Goal: Task Accomplishment & Management: Manage account settings

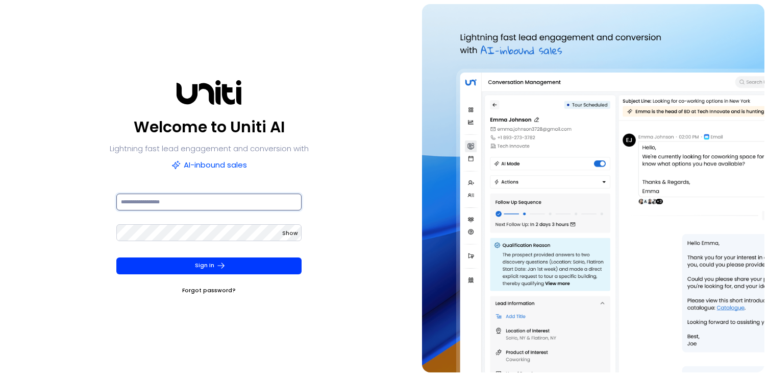
type input "**********"
click at [188, 256] on form "**********" at bounding box center [209, 244] width 201 height 104
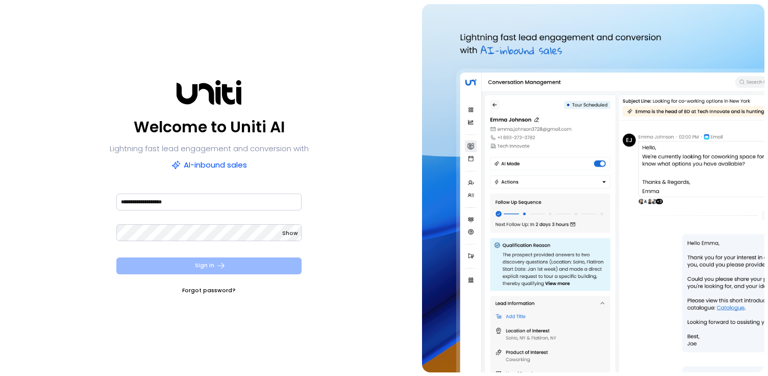
click at [191, 264] on button "Sign In" at bounding box center [208, 265] width 185 height 17
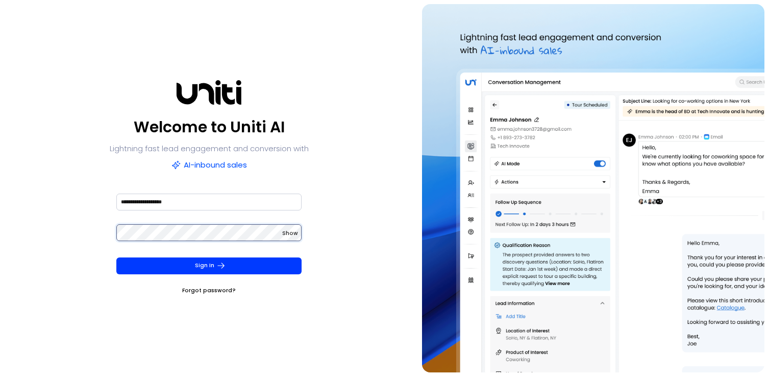
click at [116, 257] on button "Sign In" at bounding box center [208, 265] width 185 height 17
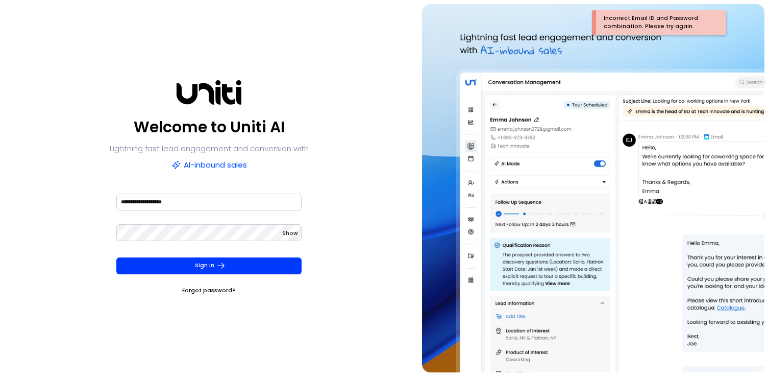
click at [192, 242] on div "Show" at bounding box center [208, 238] width 185 height 31
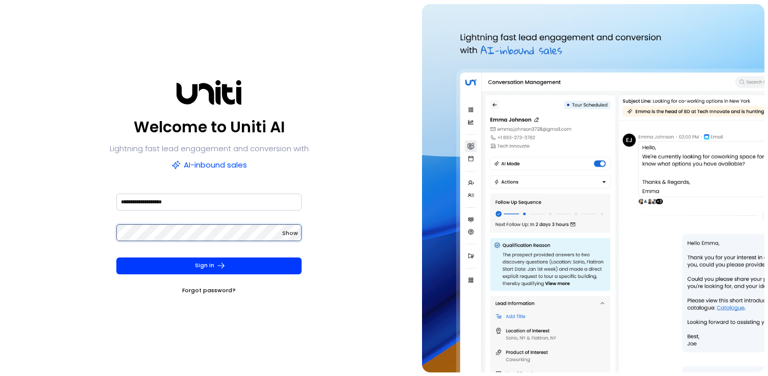
click at [116, 257] on button "Sign In" at bounding box center [208, 265] width 185 height 17
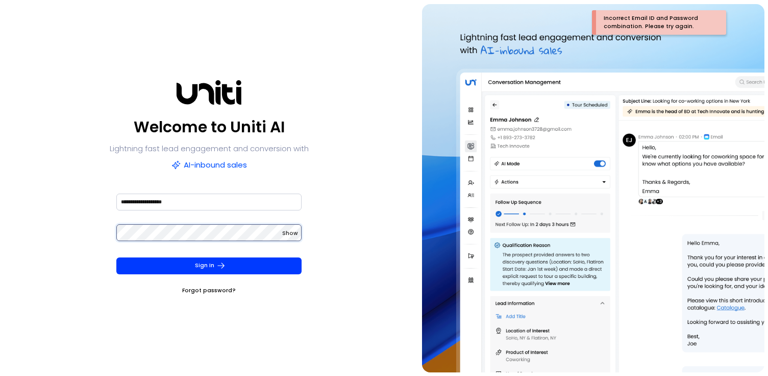
click at [116, 257] on button "Sign In" at bounding box center [208, 265] width 185 height 17
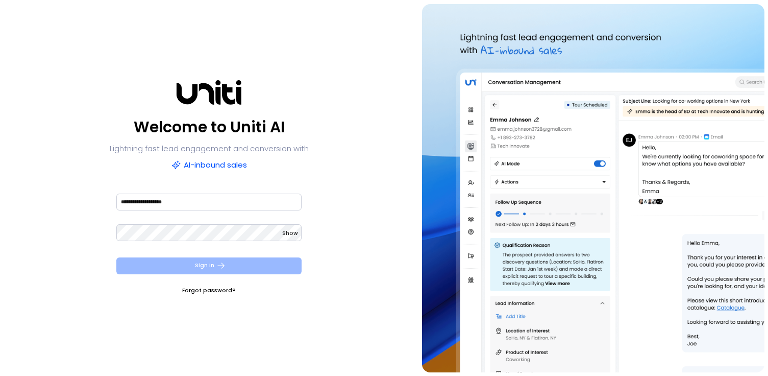
click at [191, 264] on button "Sign In" at bounding box center [208, 265] width 185 height 17
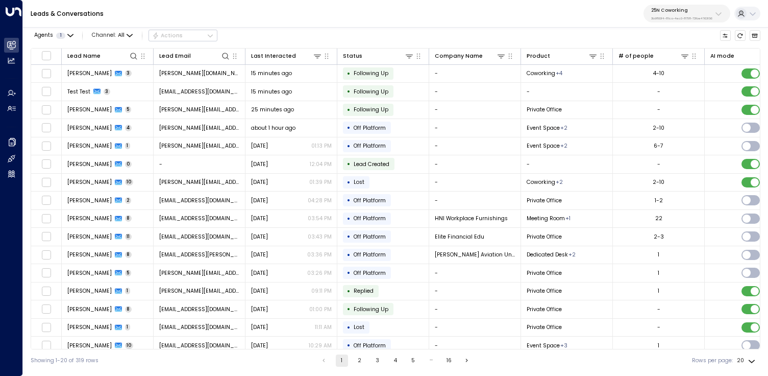
click at [720, 12] on icon at bounding box center [719, 14] width 8 height 8
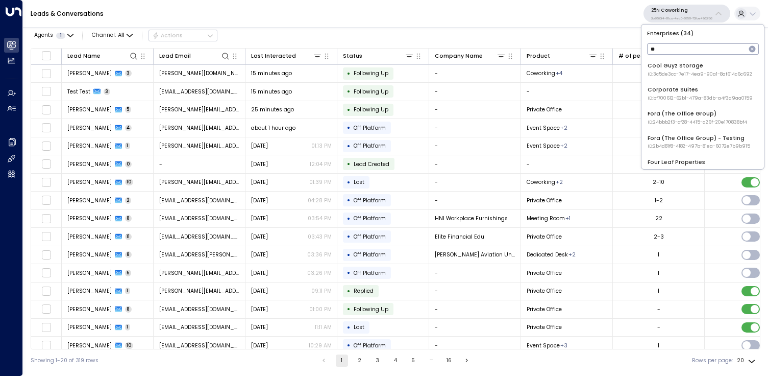
type input "***"
click at [698, 107] on li "Uniti Demos ID: 4c025b01-9fa0-46ff-ab3a-a620b886896e" at bounding box center [703, 118] width 116 height 22
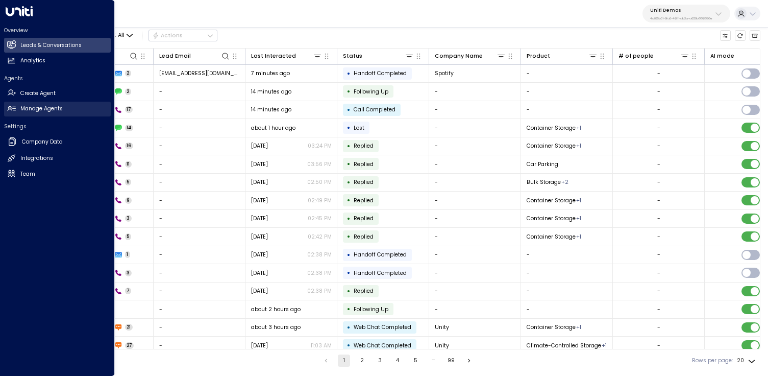
click at [46, 106] on h2 "Manage Agents" at bounding box center [41, 109] width 42 height 8
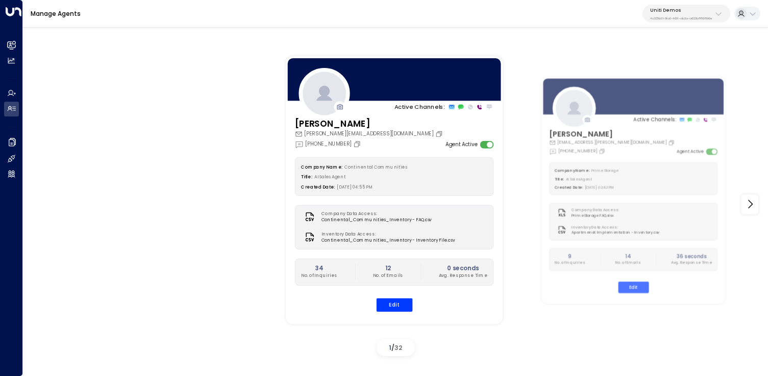
click at [391, 297] on div "Company Name: Continental Communities Title: AI Sales Agent Created Date: [DATE…" at bounding box center [394, 234] width 199 height 154
click at [400, 306] on button "Edit" at bounding box center [394, 304] width 36 height 13
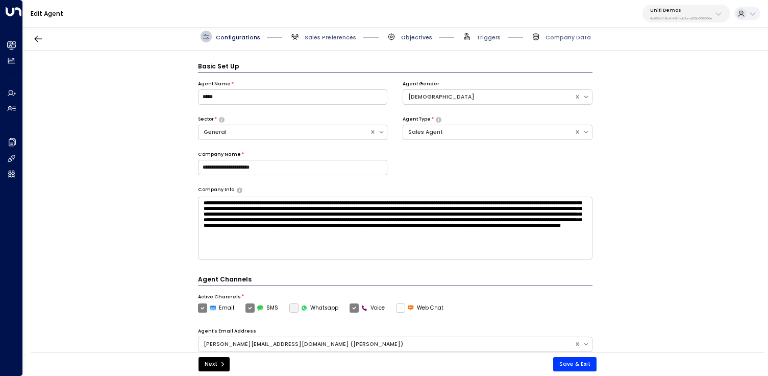
click at [420, 37] on span "Objectives" at bounding box center [416, 38] width 31 height 8
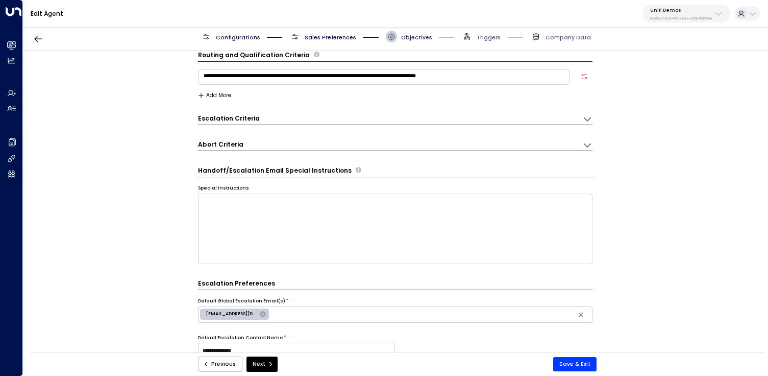
type input "**********"
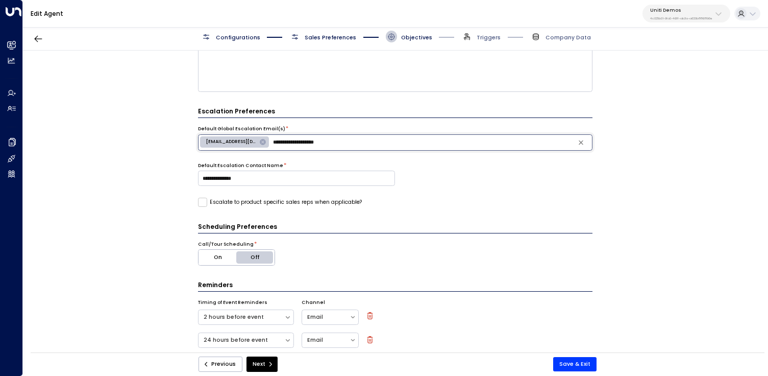
scroll to position [205, 0]
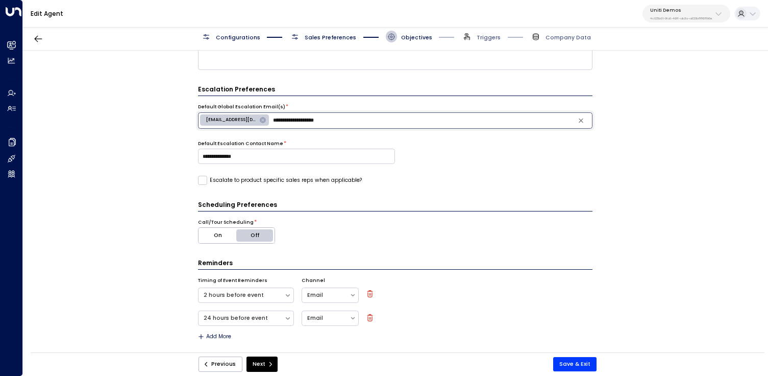
click at [709, 8] on p "Uniti Demos" at bounding box center [681, 10] width 62 height 6
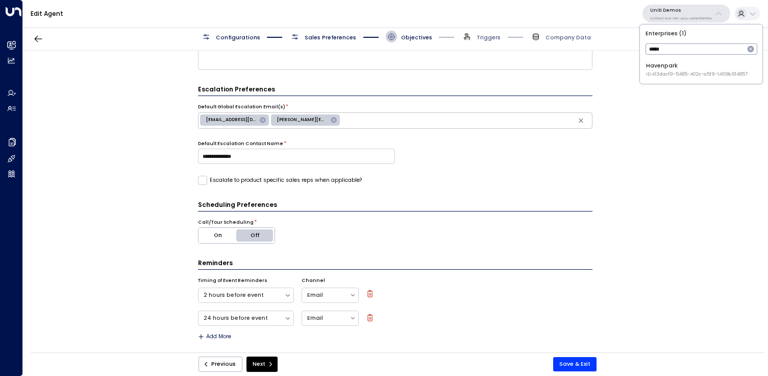
type input "*****"
click at [695, 65] on div "Havenpark ID: 413dacf9-5485-402c-a519-14108c614857" at bounding box center [697, 70] width 102 height 16
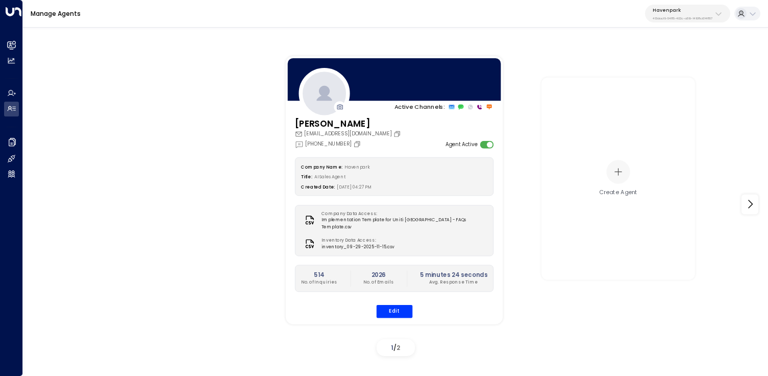
click at [390, 311] on div "[PERSON_NAME] [PERSON_NAME][EMAIL_ADDRESS][DOMAIN_NAME] [PHONE_NUMBER] Agent Ac…" at bounding box center [393, 222] width 217 height 210
click at [399, 309] on button "Edit" at bounding box center [394, 310] width 36 height 13
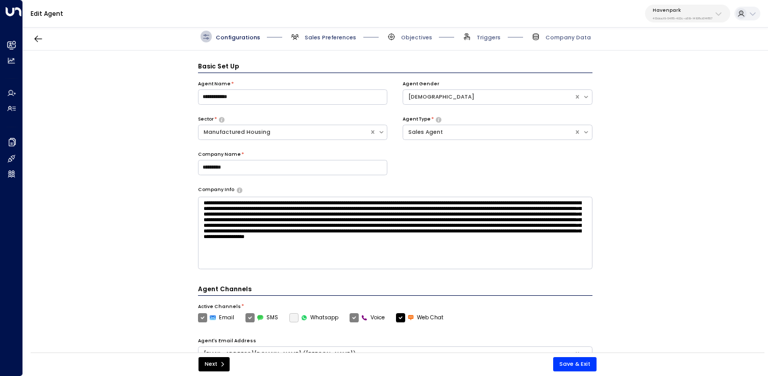
scroll to position [11, 0]
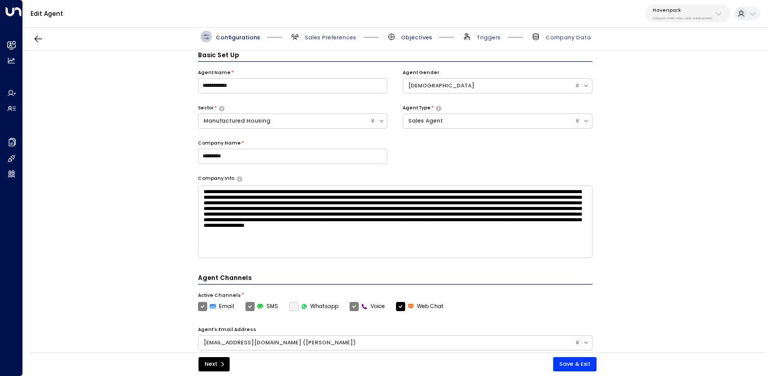
click at [410, 34] on span "Objectives" at bounding box center [416, 38] width 31 height 8
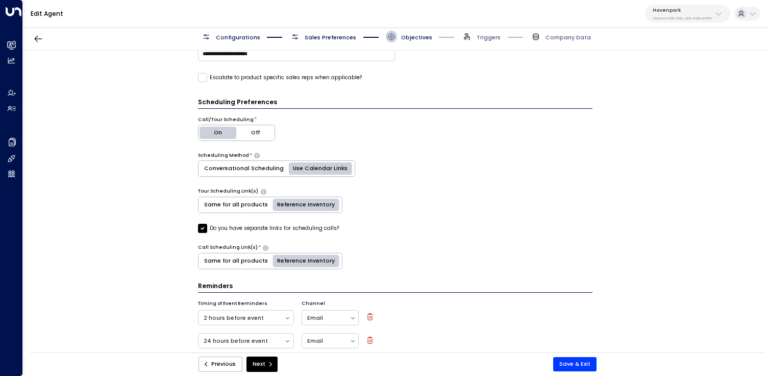
scroll to position [331, 0]
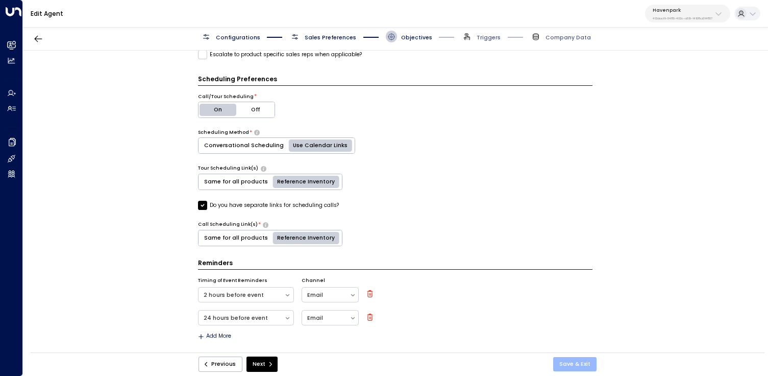
click at [577, 366] on button "Save & Exit" at bounding box center [574, 364] width 43 height 14
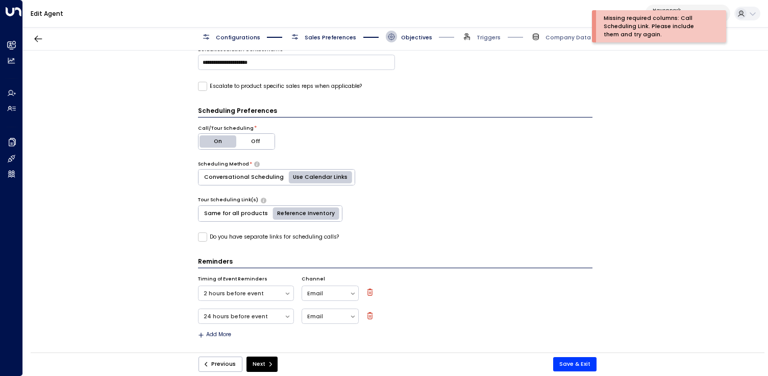
scroll to position [298, 0]
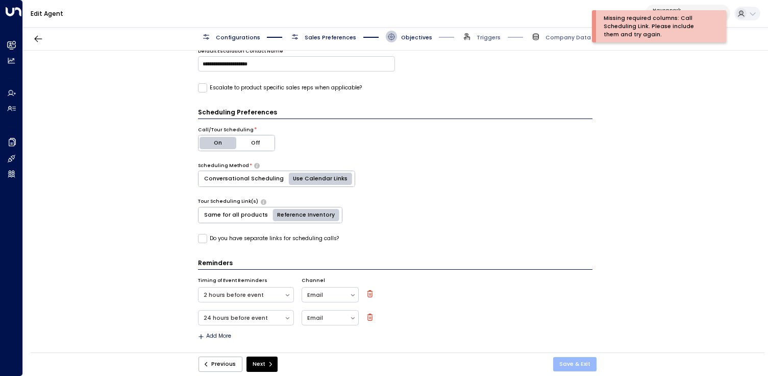
click at [576, 369] on button "Save & Exit" at bounding box center [574, 364] width 43 height 14
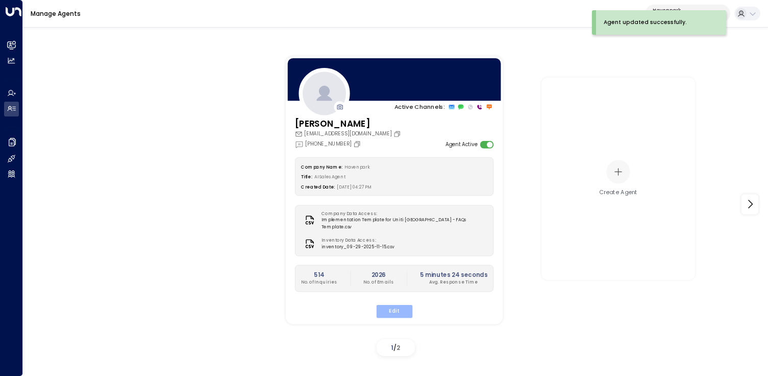
click at [393, 307] on button "Edit" at bounding box center [394, 310] width 36 height 13
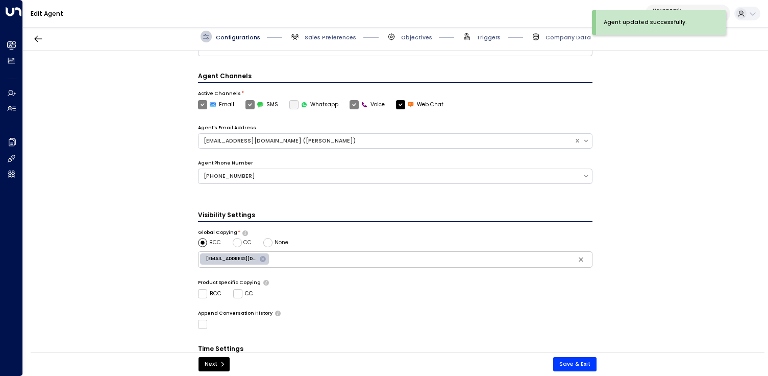
scroll to position [280, 0]
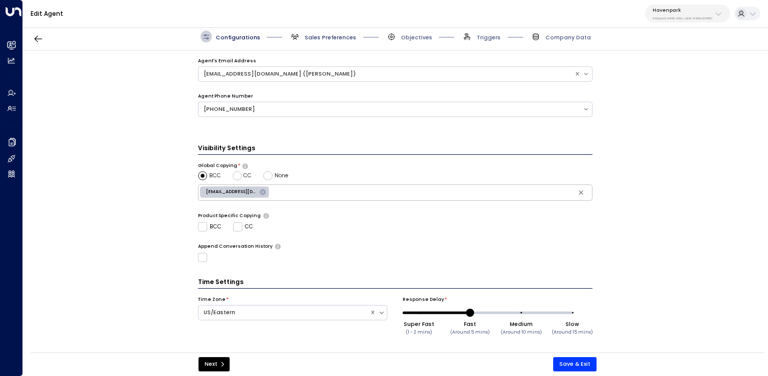
click at [323, 39] on span "Sales Preferences" at bounding box center [331, 38] width 52 height 8
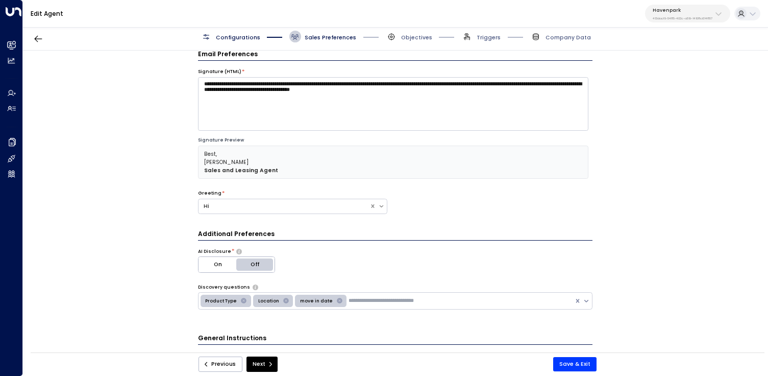
scroll to position [11, 0]
click at [414, 41] on span "Objectives" at bounding box center [416, 38] width 31 height 8
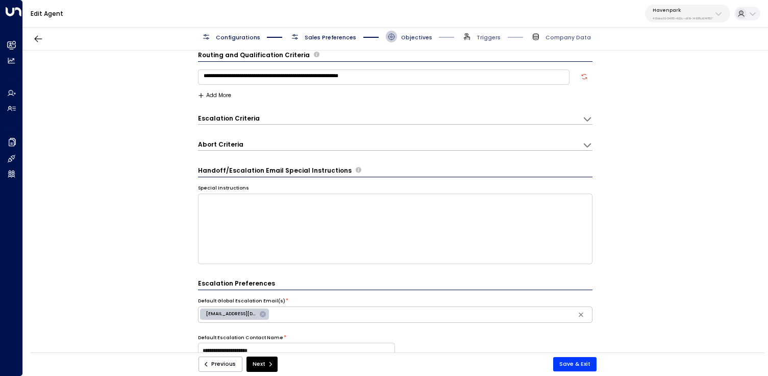
click at [422, 39] on span "Objectives" at bounding box center [416, 38] width 31 height 8
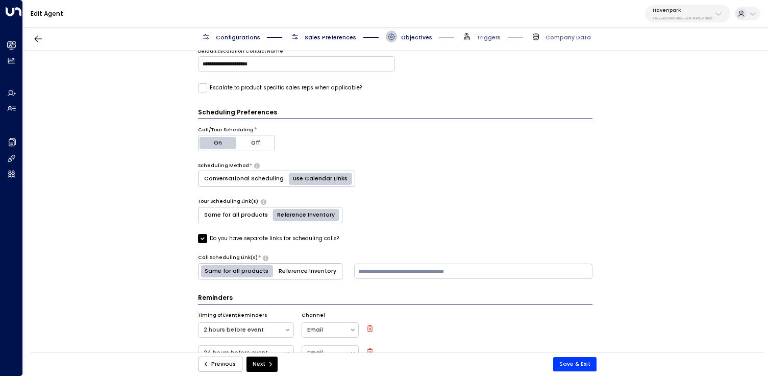
scroll to position [331, 0]
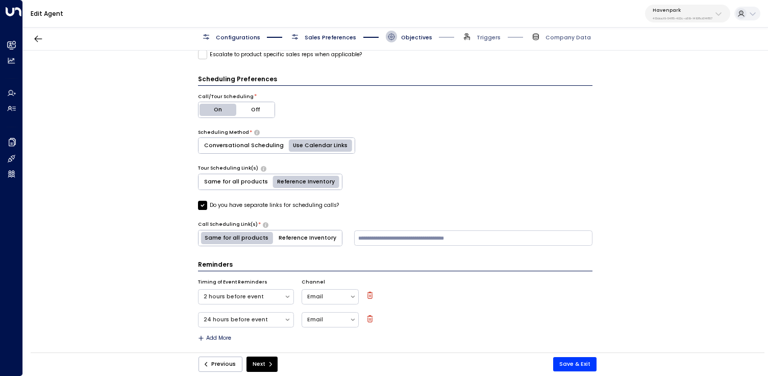
click at [307, 237] on button "Reference Inventory" at bounding box center [307, 237] width 69 height 15
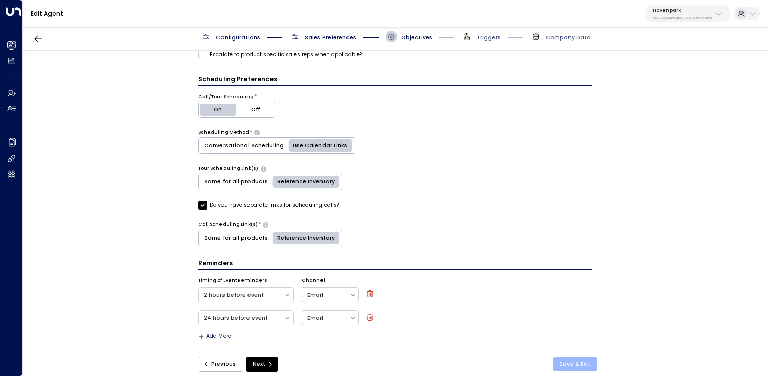
click at [573, 368] on button "Save & Exit" at bounding box center [574, 364] width 43 height 14
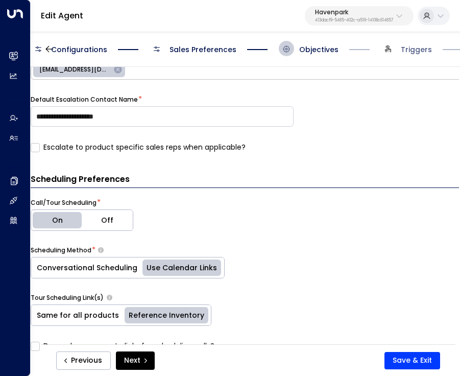
scroll to position [422, 0]
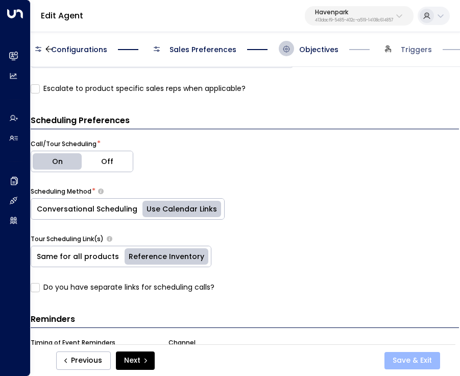
click at [401, 360] on button "Save & Exit" at bounding box center [412, 360] width 56 height 17
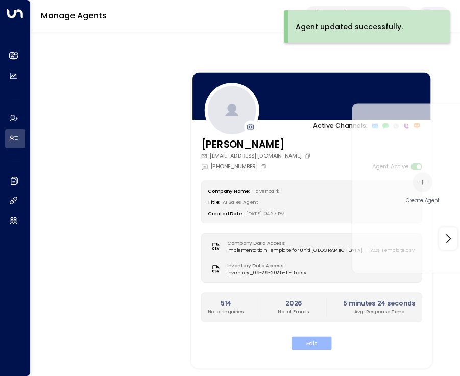
click at [310, 347] on button "Edit" at bounding box center [312, 343] width 40 height 14
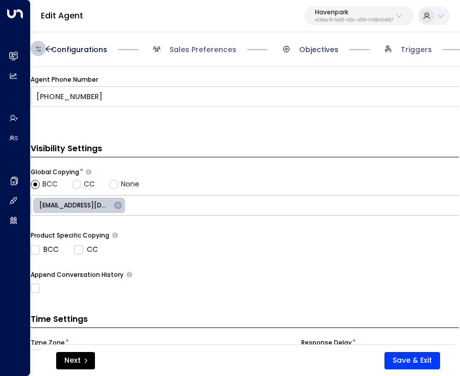
click at [306, 48] on span "Objectives" at bounding box center [318, 49] width 39 height 10
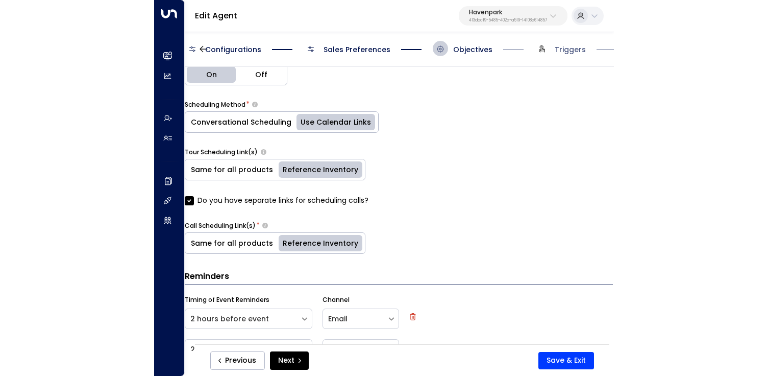
scroll to position [507, 0]
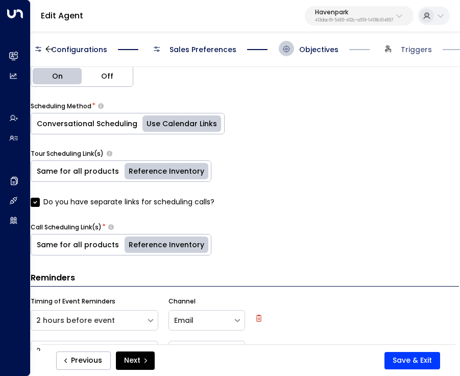
click at [40, 200] on label "Do you have separate links for scheduling calls?" at bounding box center [123, 202] width 184 height 11
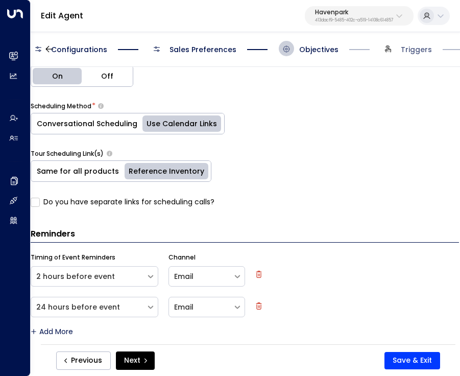
click at [40, 199] on label "Do you have separate links for scheduling calls?" at bounding box center [123, 202] width 184 height 11
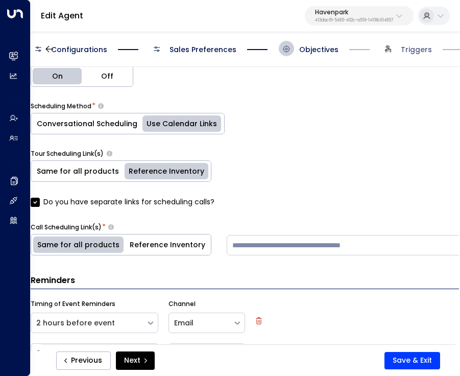
click at [395, 347] on div "Previous Next Save & Exit" at bounding box center [248, 360] width 415 height 32
click at [404, 360] on button "Save & Exit" at bounding box center [412, 360] width 56 height 17
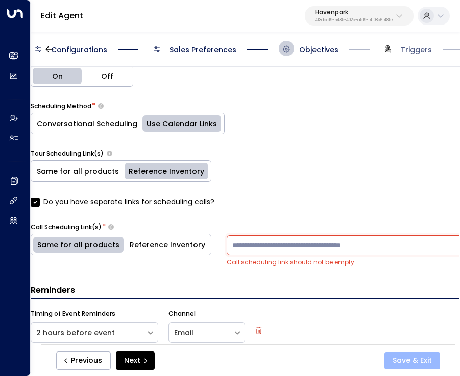
click at [413, 363] on button "Save & Exit" at bounding box center [412, 360] width 56 height 17
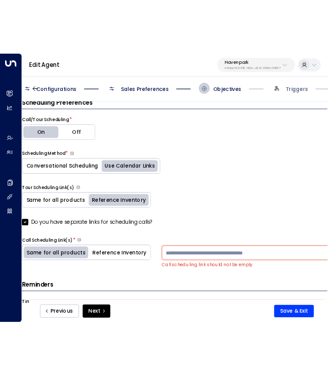
scroll to position [474, 0]
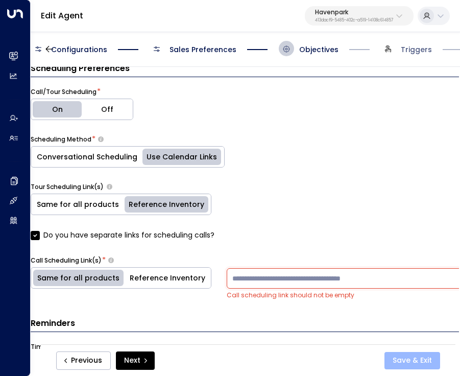
click at [416, 361] on button "Save & Exit" at bounding box center [412, 360] width 56 height 17
click at [286, 273] on input at bounding box center [392, 278] width 330 height 20
click at [175, 282] on button "Reference Inventory" at bounding box center [167, 278] width 87 height 20
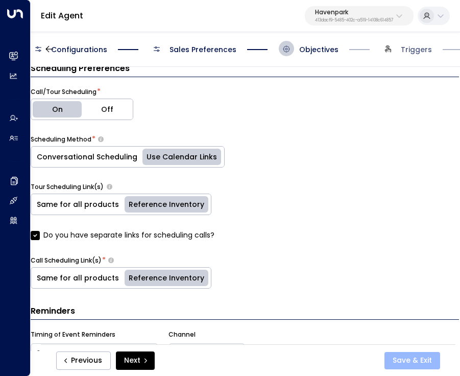
click at [414, 363] on button "Save & Exit" at bounding box center [412, 360] width 56 height 17
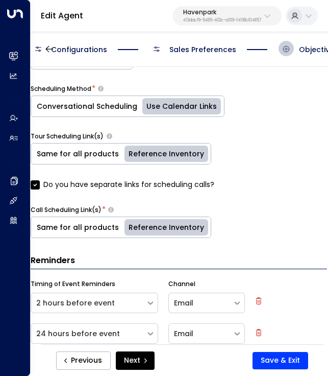
scroll to position [525, 0]
